Goal: Answer question/provide support: Share knowledge or assist other users

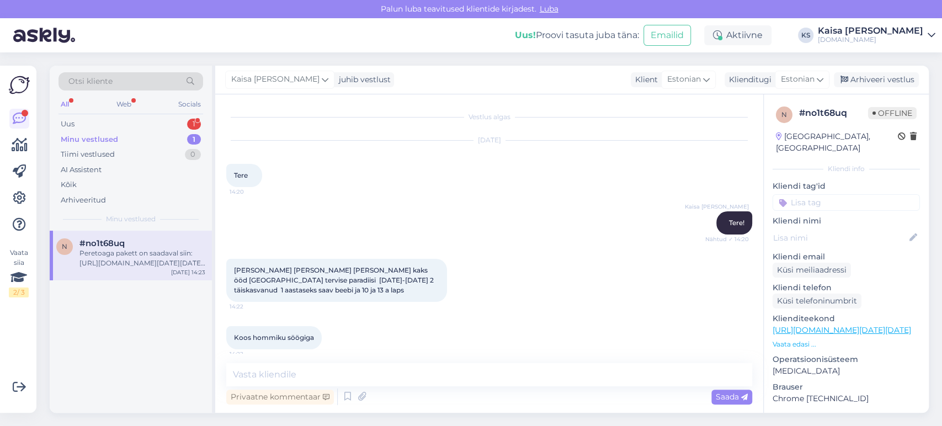
scroll to position [194, 0]
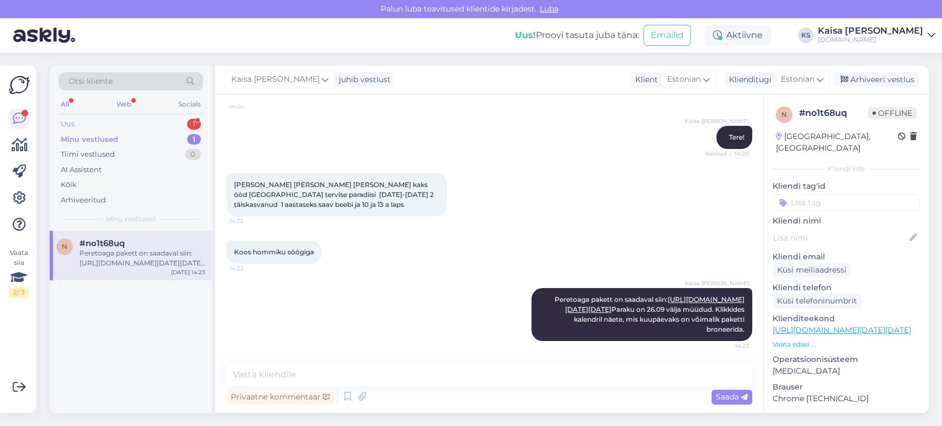
click at [156, 127] on div "Uus 1" at bounding box center [131, 123] width 145 height 15
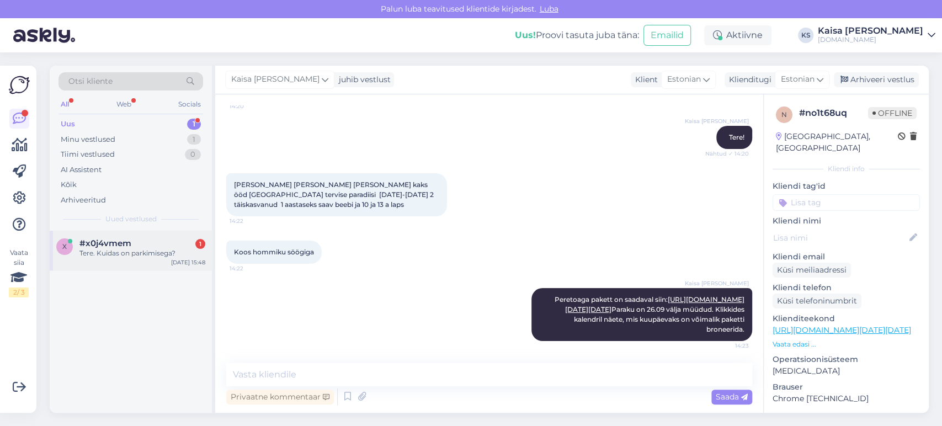
click at [149, 239] on div "#x0j4vmem 1" at bounding box center [143, 244] width 126 height 10
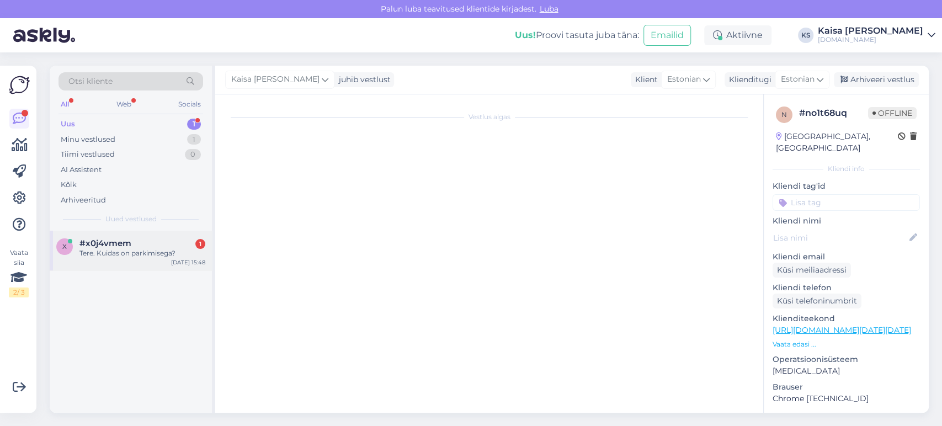
scroll to position [0, 0]
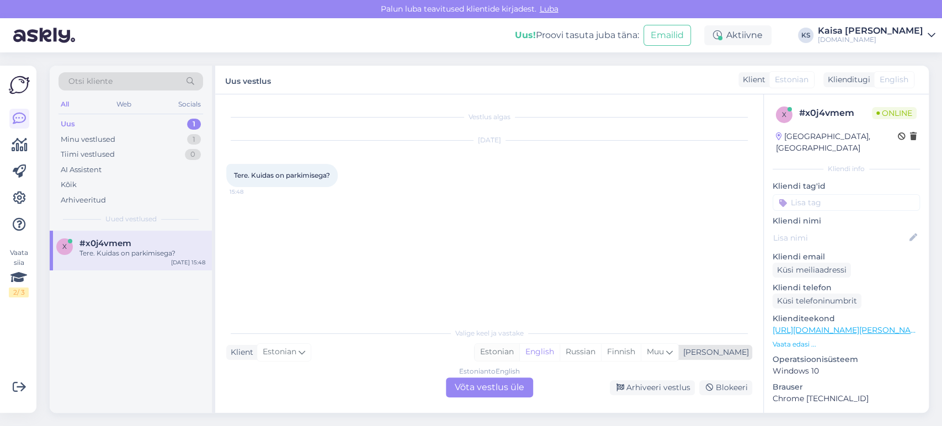
click at [520, 353] on div "Estonian" at bounding box center [497, 352] width 45 height 17
click at [512, 385] on div "Estonian to Estonian Võta vestlus üle" at bounding box center [489, 388] width 87 height 20
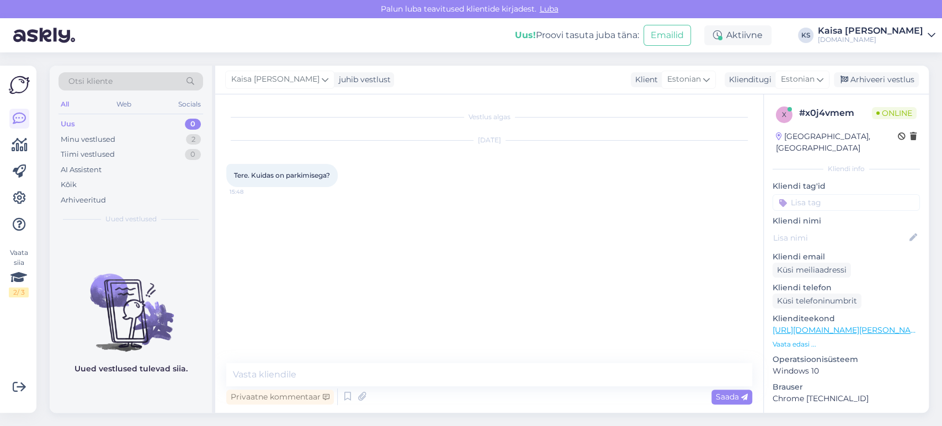
click at [797, 340] on p "Vaata edasi ..." at bounding box center [846, 345] width 147 height 10
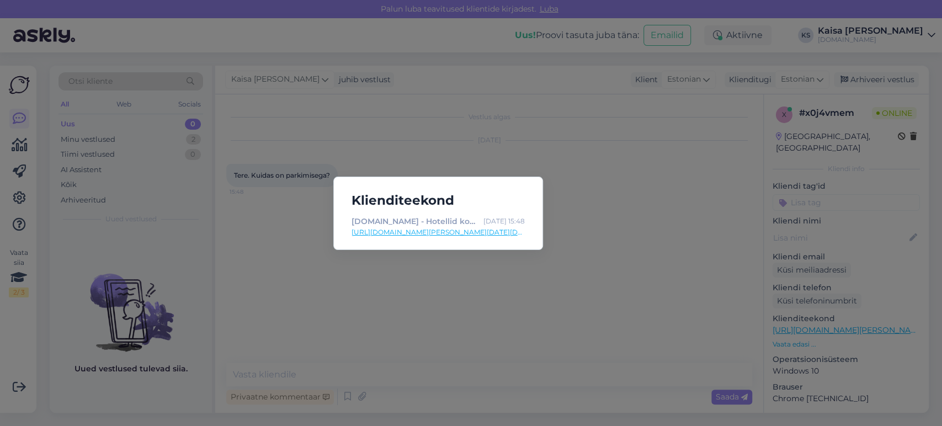
click at [474, 230] on link "[URL][DOMAIN_NAME][PERSON_NAME][DATE][DATE]" at bounding box center [438, 232] width 173 height 10
click at [410, 368] on div "Klienditeekond [DOMAIN_NAME] - Hotellid koos võluvate lisavõimalustega [DATE] 1…" at bounding box center [471, 213] width 942 height 426
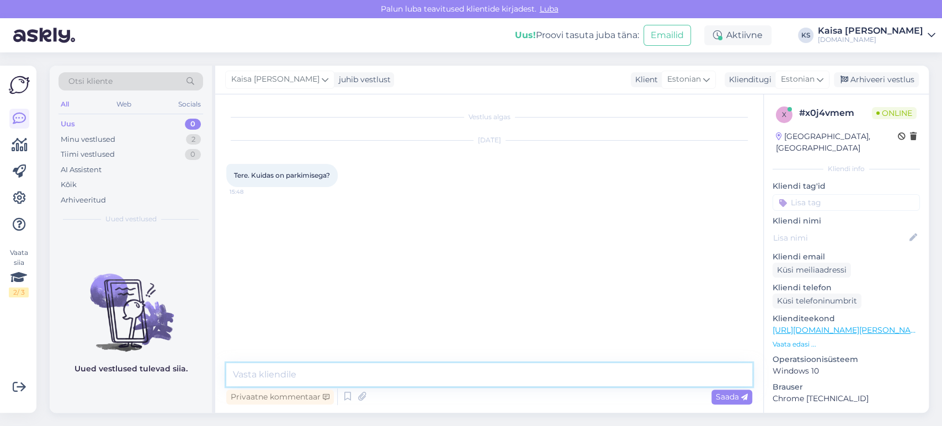
click at [409, 377] on textarea at bounding box center [489, 374] width 526 height 23
paste textarea "Hotellis parkimine hotelli ees [PERSON_NAME] olevatel parkimiskohtadel või gara…"
type textarea "Tere. Hotellis parkimine hotelli ees [PERSON_NAME] olevatel parkimiskohtadel võ…"
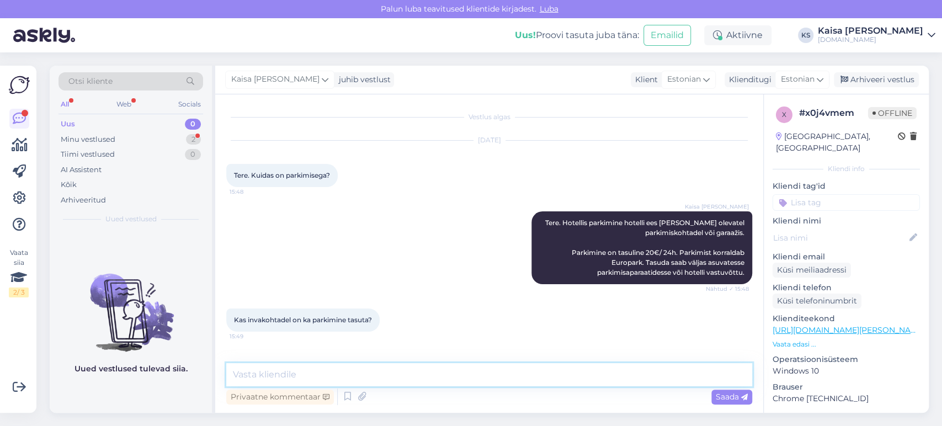
click at [457, 378] on textarea at bounding box center [489, 374] width 526 height 23
paste textarea "[EMAIL_ADDRESS][DOMAIN_NAME] [PHONE_NUMBER]"
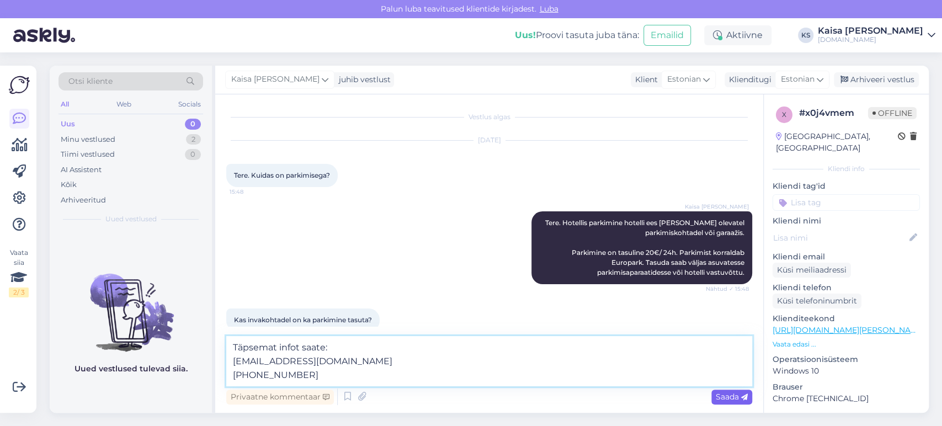
type textarea "Täpsemat infot saate: [EMAIL_ADDRESS][DOMAIN_NAME] [PHONE_NUMBER]"
click at [735, 397] on span "Saada" at bounding box center [732, 397] width 32 height 10
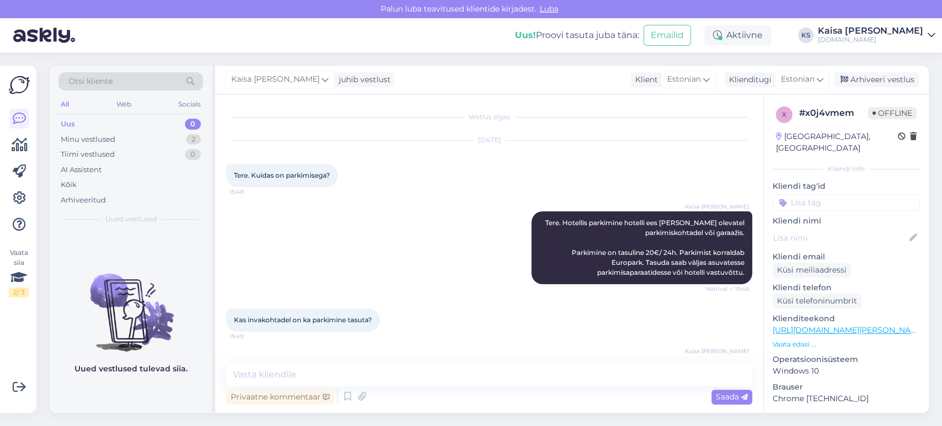
scroll to position [57, 0]
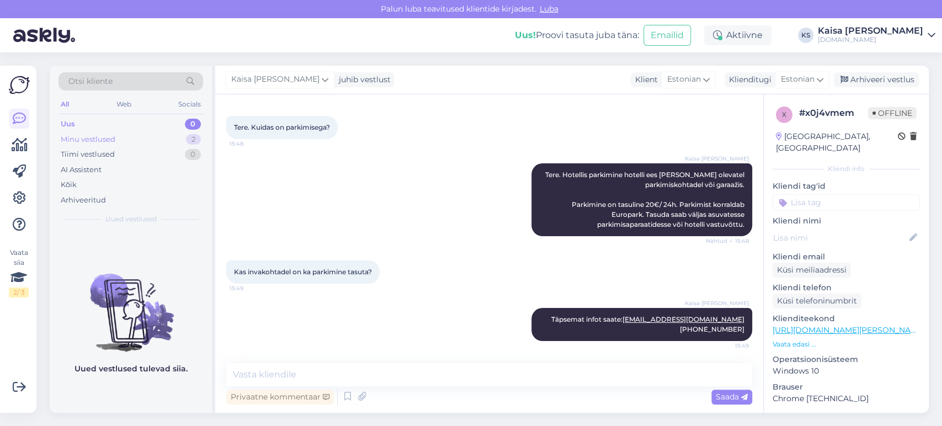
click at [179, 136] on div "Minu vestlused 2" at bounding box center [131, 139] width 145 height 15
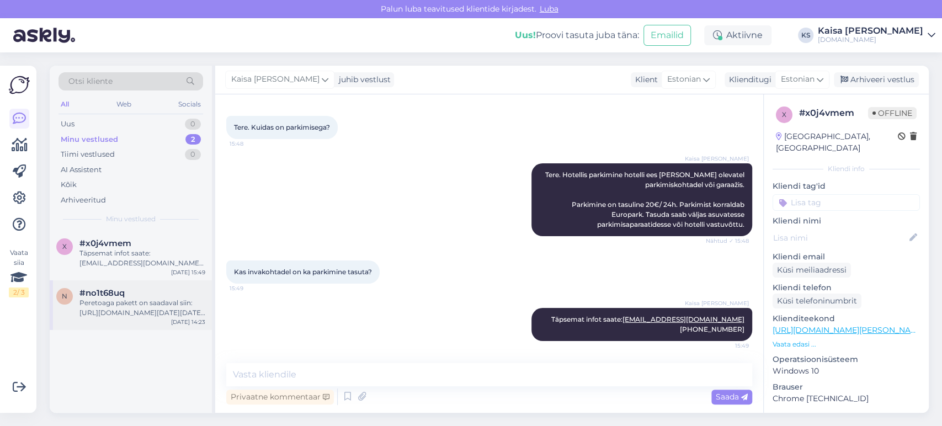
click at [142, 295] on div "#no1t68uq" at bounding box center [143, 293] width 126 height 10
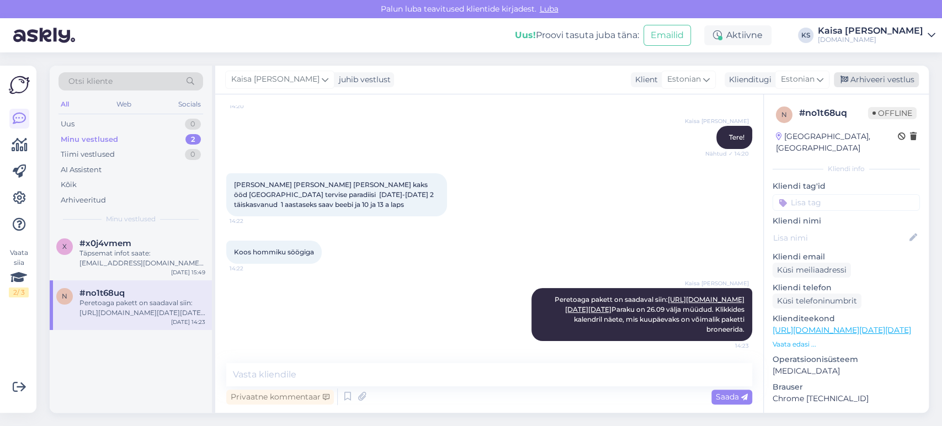
click at [877, 87] on div "[PERSON_NAME] juhib vestlust Klient Estonian Klienditugi Estonian Arhiveeri ves…" at bounding box center [572, 80] width 714 height 29
click at [877, 83] on div "Arhiveeri vestlus" at bounding box center [876, 79] width 85 height 15
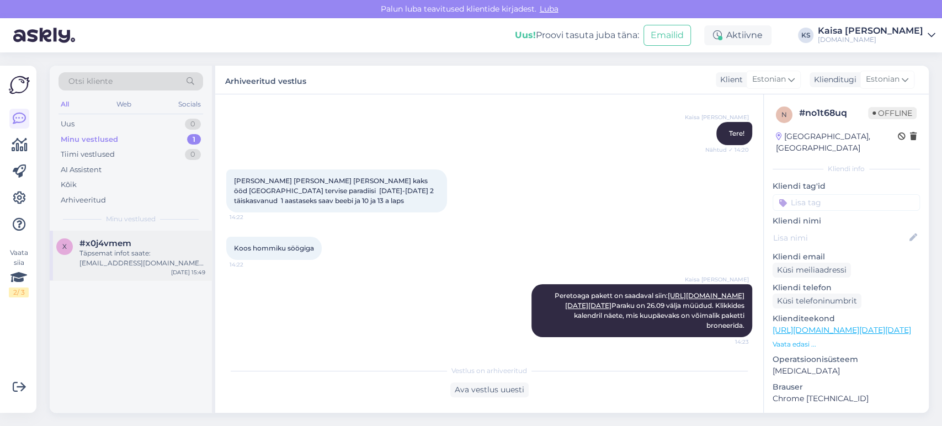
click at [156, 250] on div "Täpsemat infot saate: [EMAIL_ADDRESS][DOMAIN_NAME] [PHONE_NUMBER]" at bounding box center [143, 258] width 126 height 20
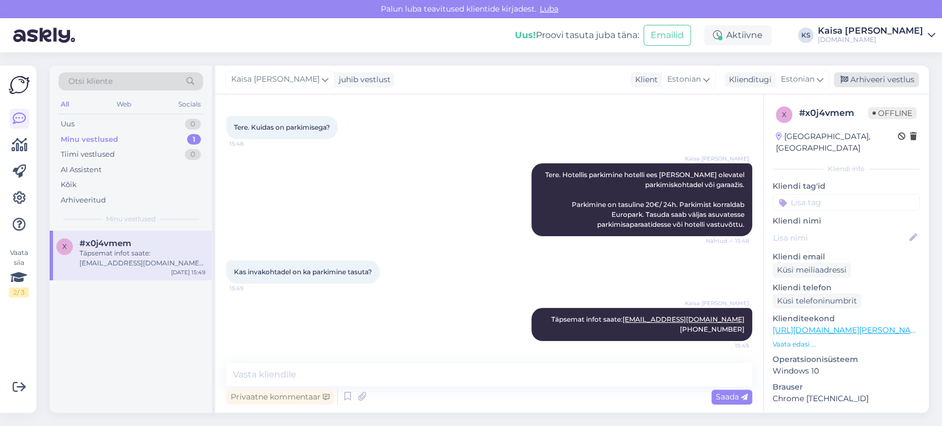
click at [894, 81] on div "Arhiveeri vestlus" at bounding box center [876, 79] width 85 height 15
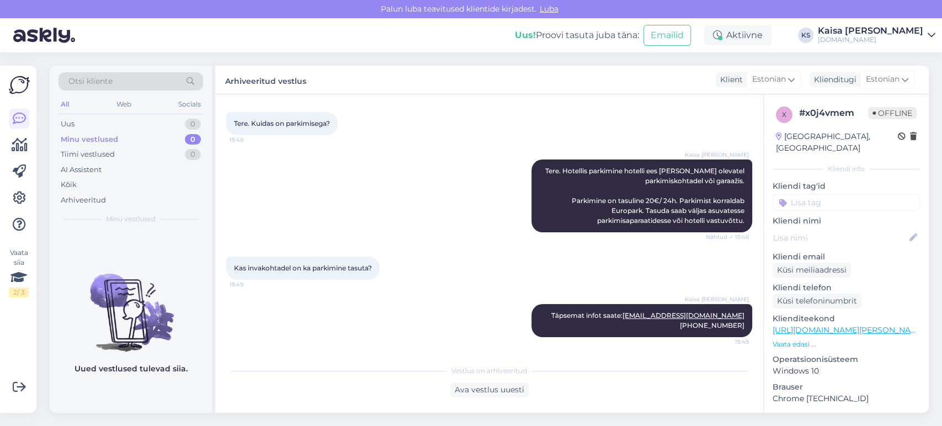
click at [870, 34] on div "Kaisa [PERSON_NAME]" at bounding box center [870, 31] width 105 height 9
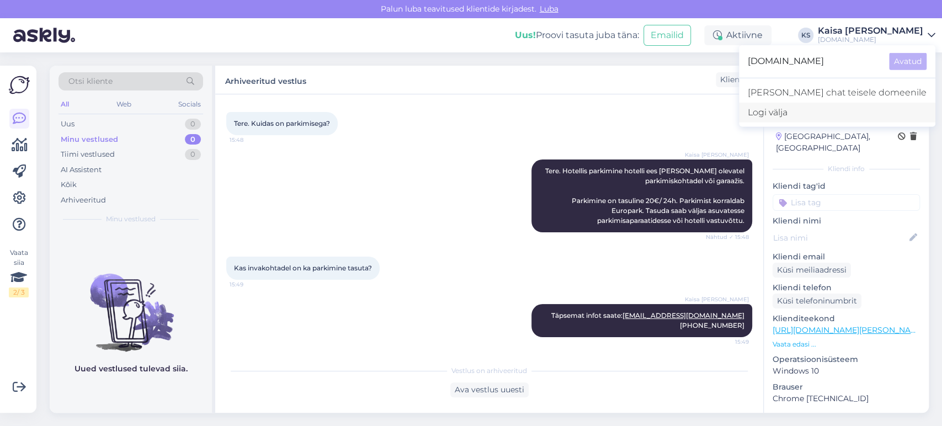
click at [825, 112] on div "Logi välja" at bounding box center [837, 113] width 197 height 20
